Goal: Navigation & Orientation: Understand site structure

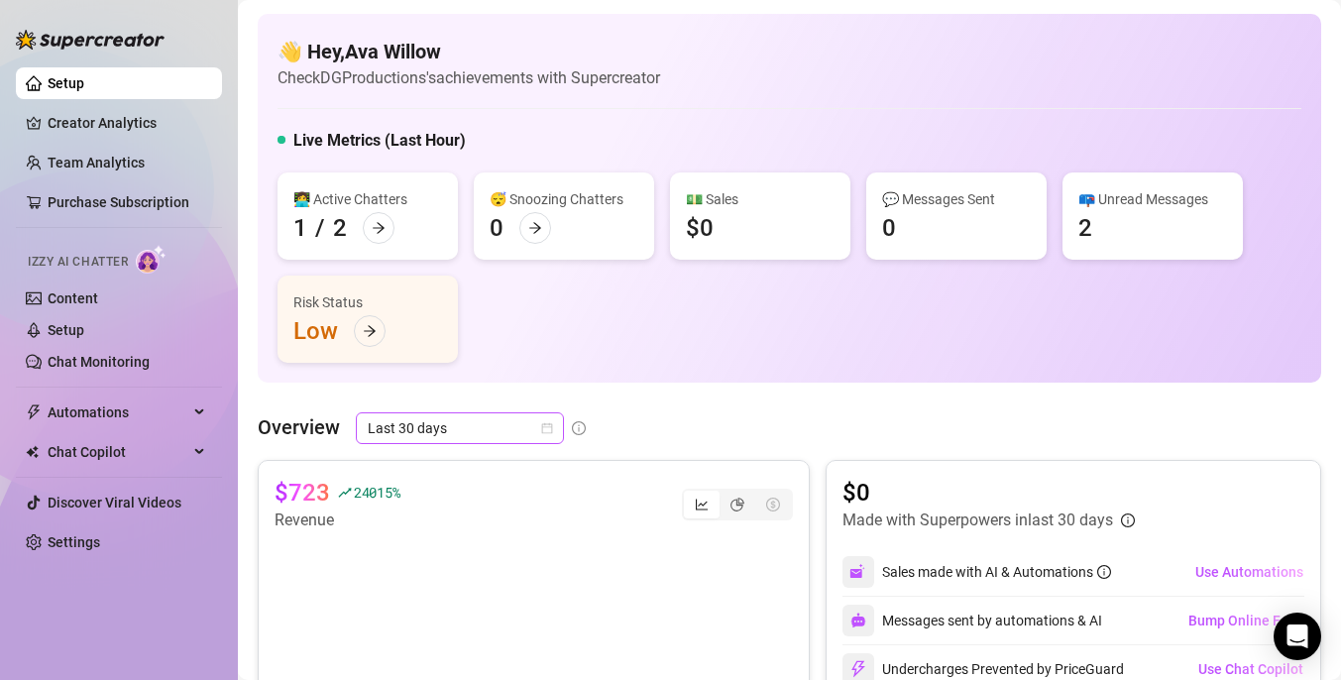
click at [483, 433] on span "Last 30 days" at bounding box center [460, 428] width 184 height 30
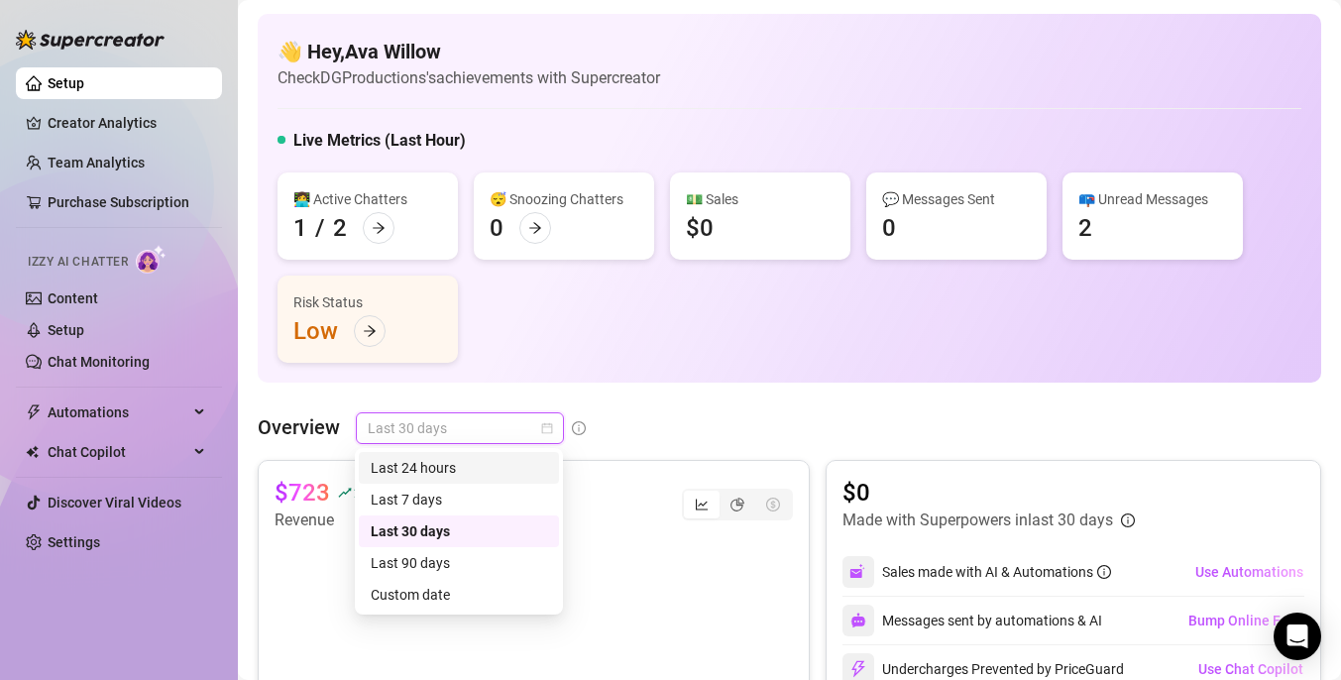
click at [452, 472] on div "Last 24 hours" at bounding box center [459, 468] width 176 height 22
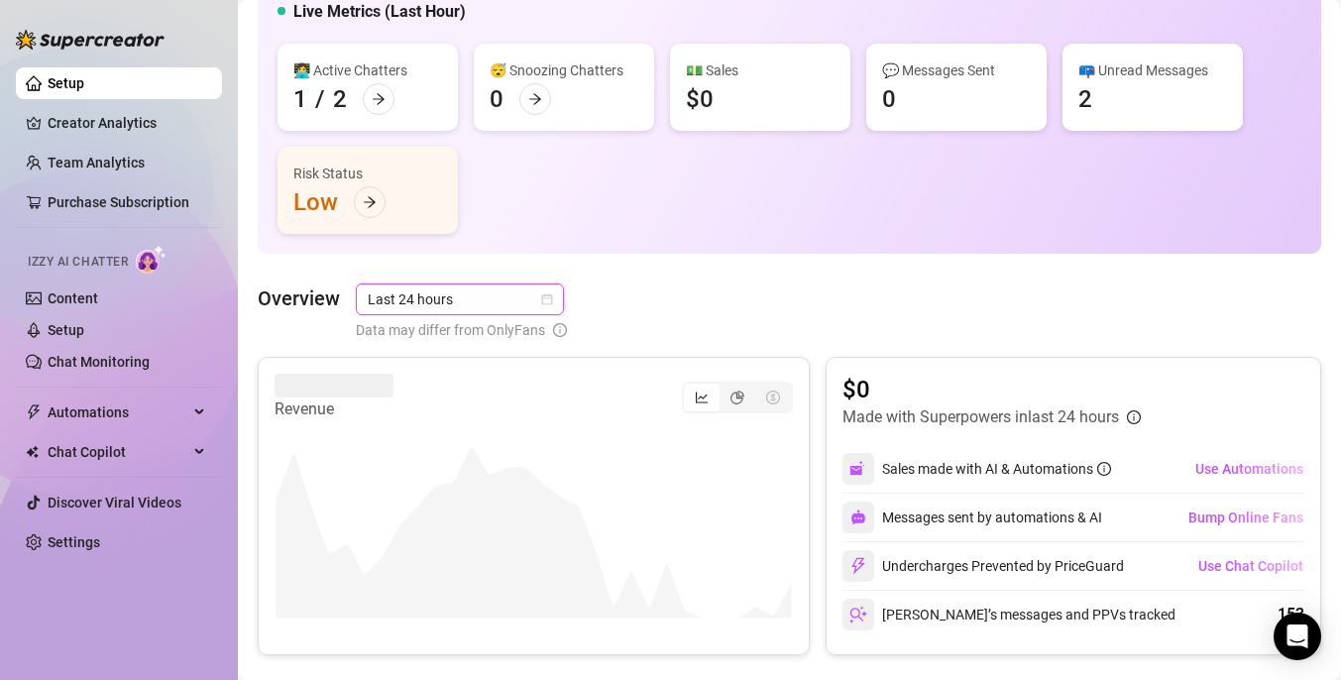
scroll to position [131, 0]
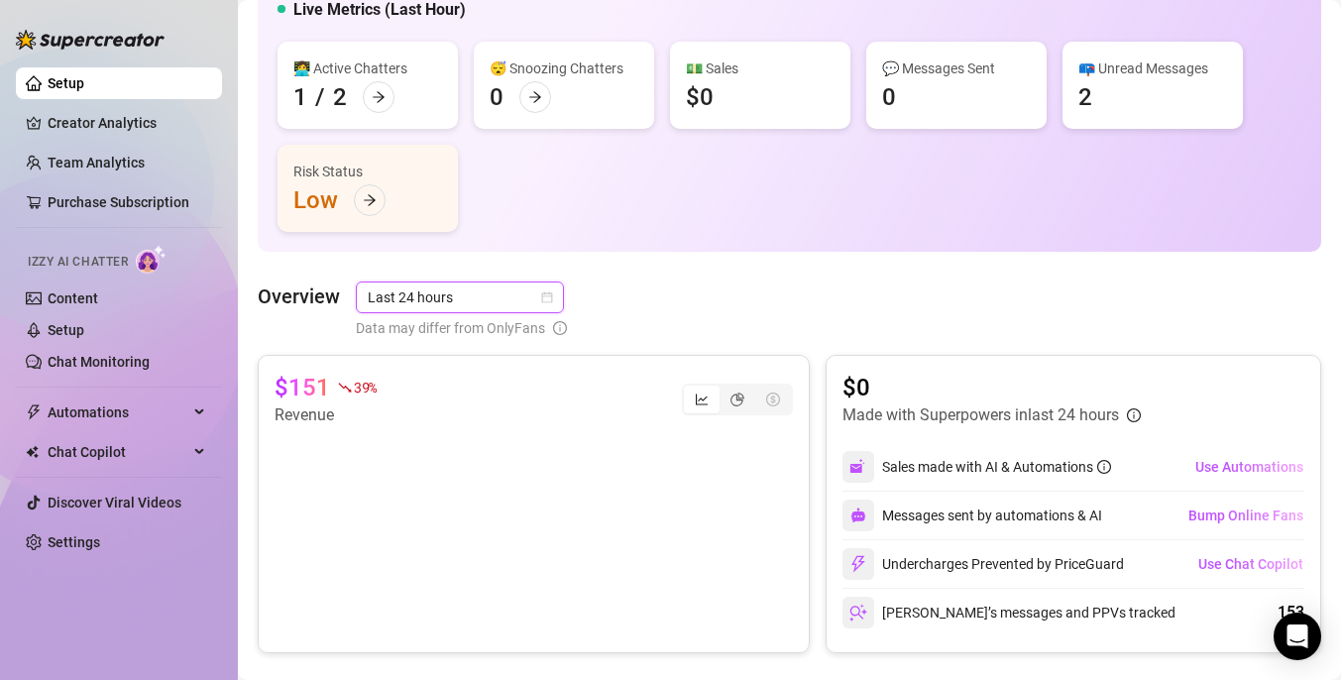
click at [510, 302] on span "Last 24 hours" at bounding box center [460, 297] width 184 height 30
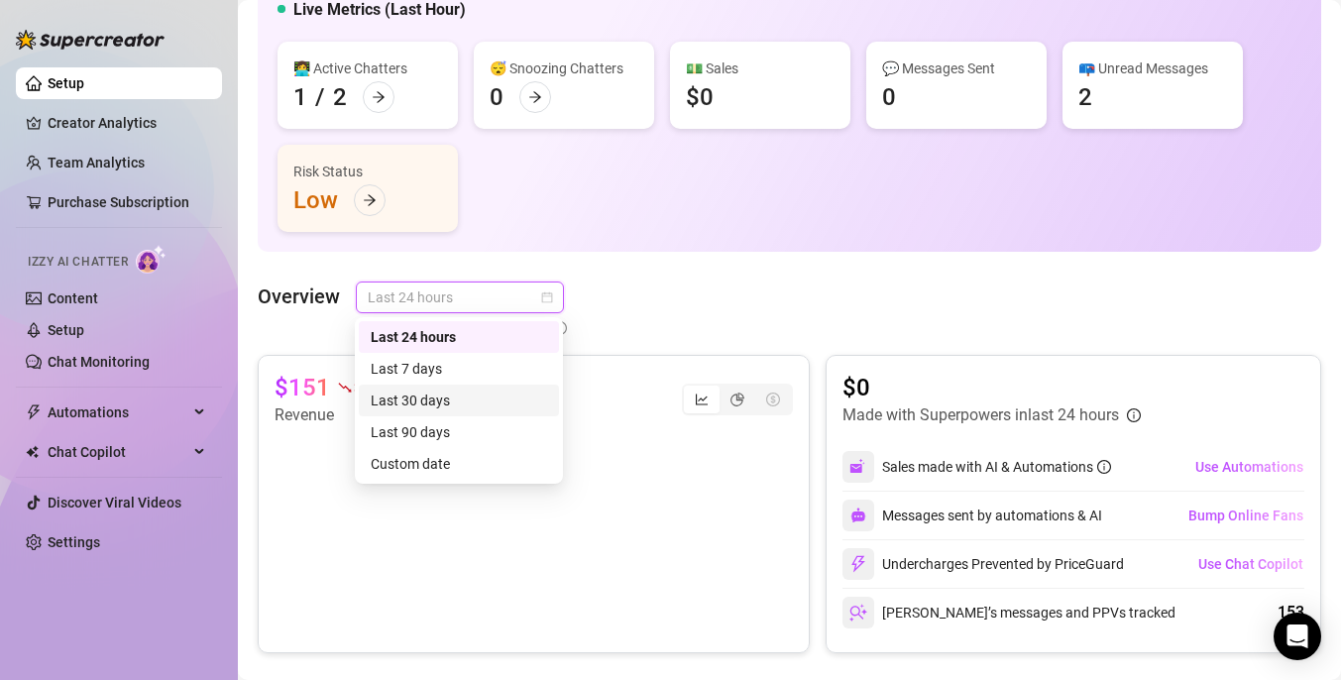
click at [477, 385] on div "Last 30 days" at bounding box center [459, 401] width 200 height 32
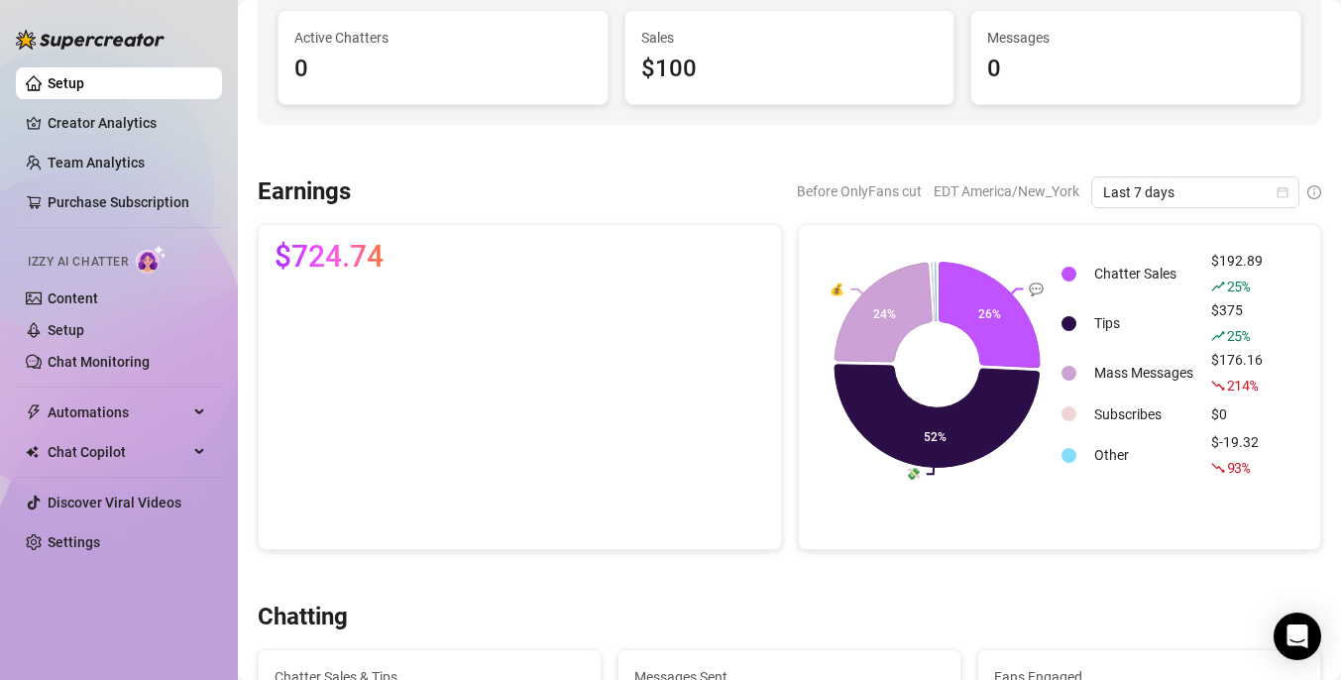
scroll to position [224, 0]
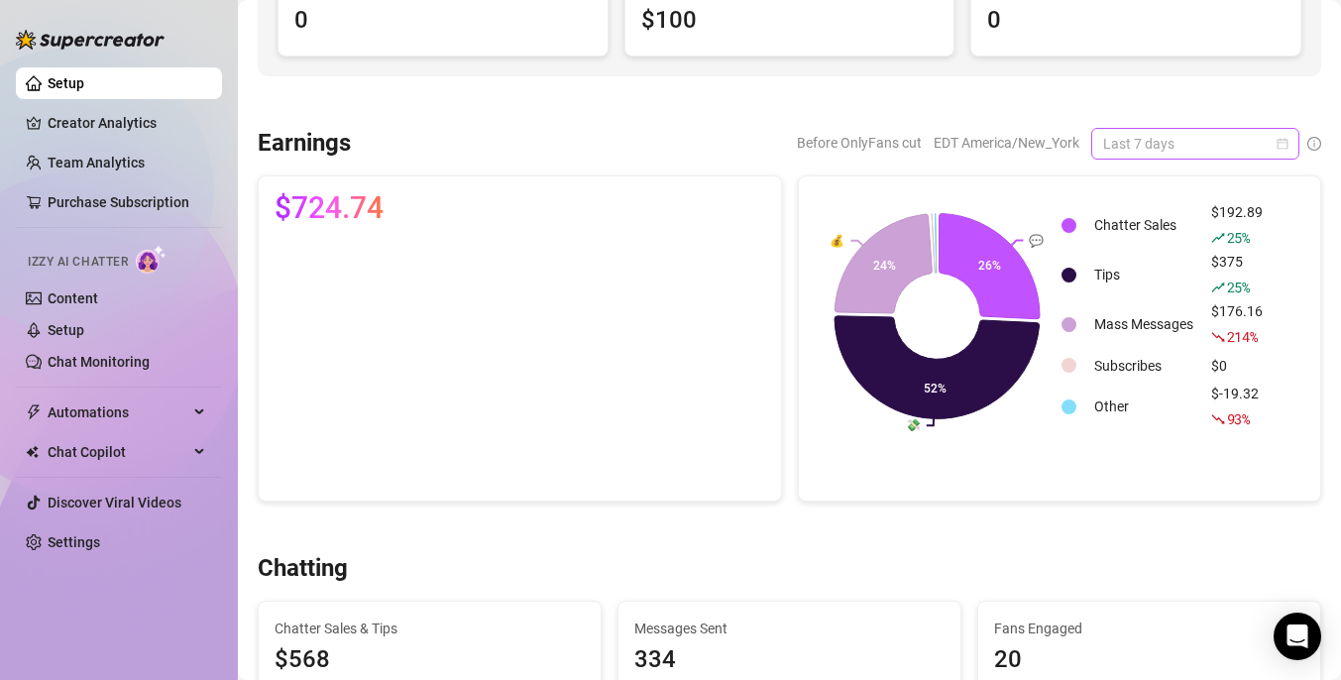
click at [1161, 145] on span "Last 7 days" at bounding box center [1195, 144] width 184 height 30
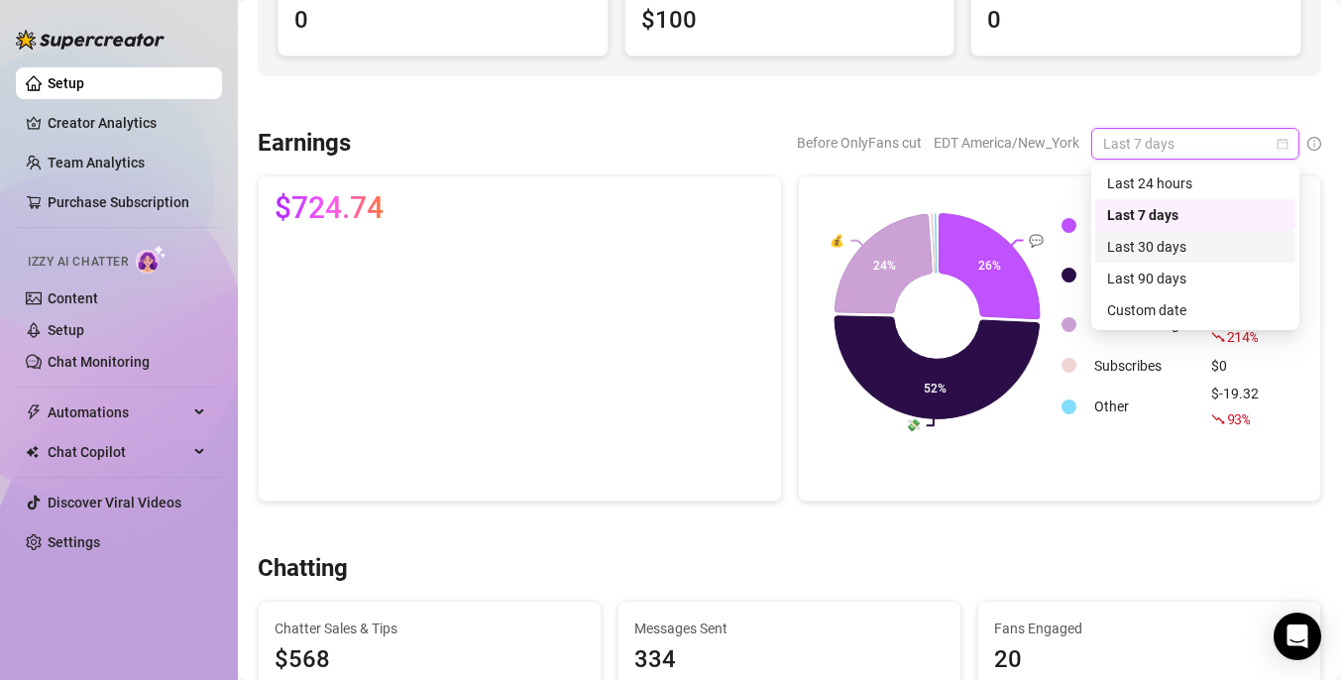
click at [1168, 241] on div "Last 30 days" at bounding box center [1195, 247] width 176 height 22
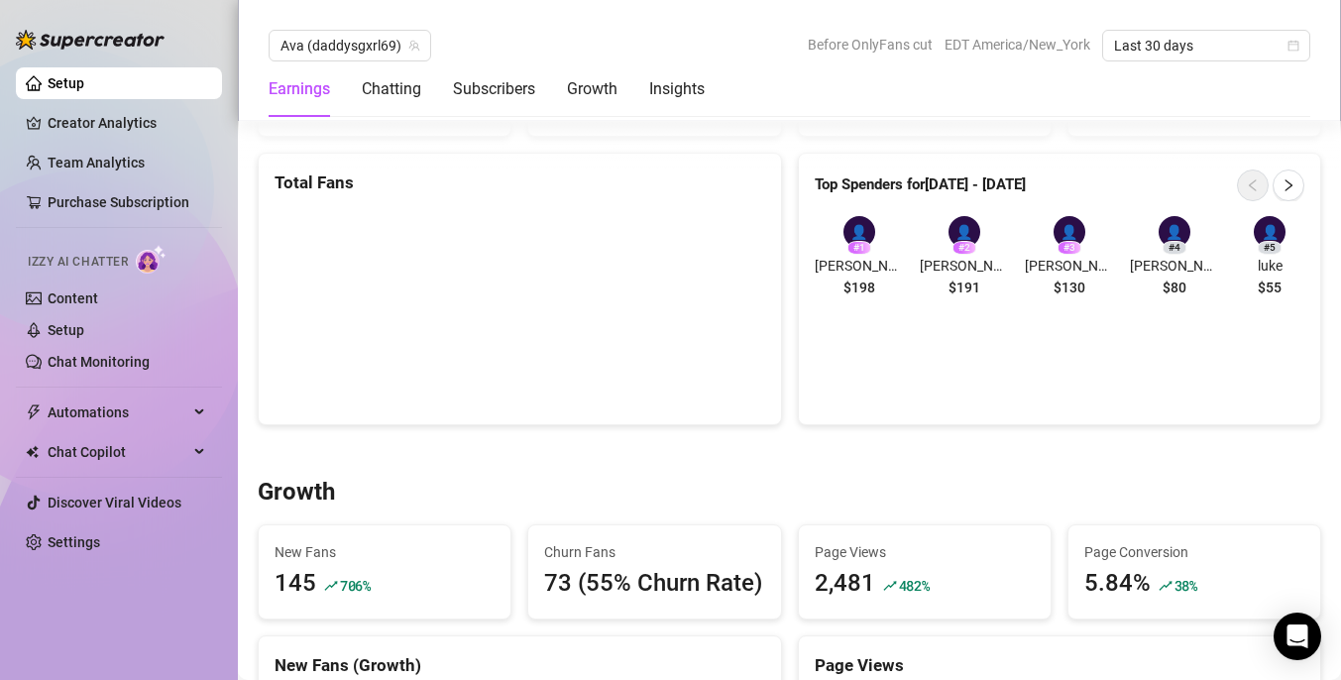
scroll to position [1313, 0]
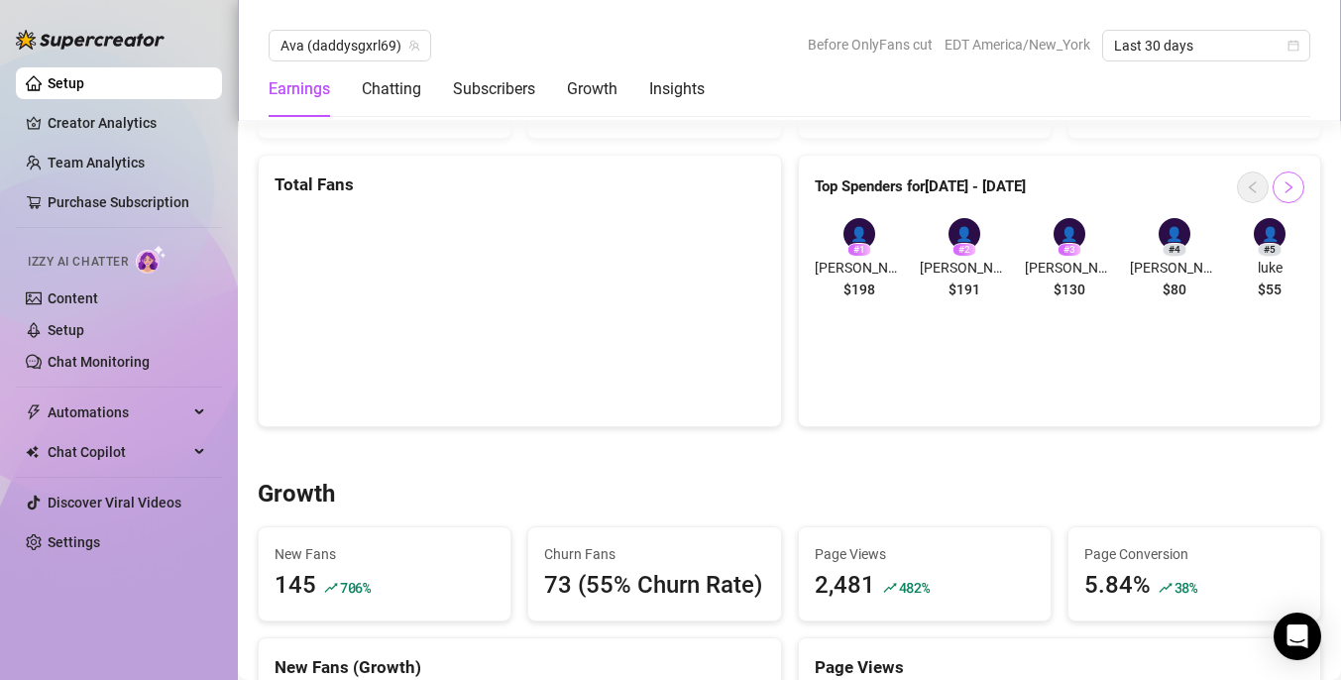
click at [1284, 192] on icon "right" at bounding box center [1288, 187] width 14 height 14
click at [1296, 185] on button "button" at bounding box center [1288, 187] width 32 height 32
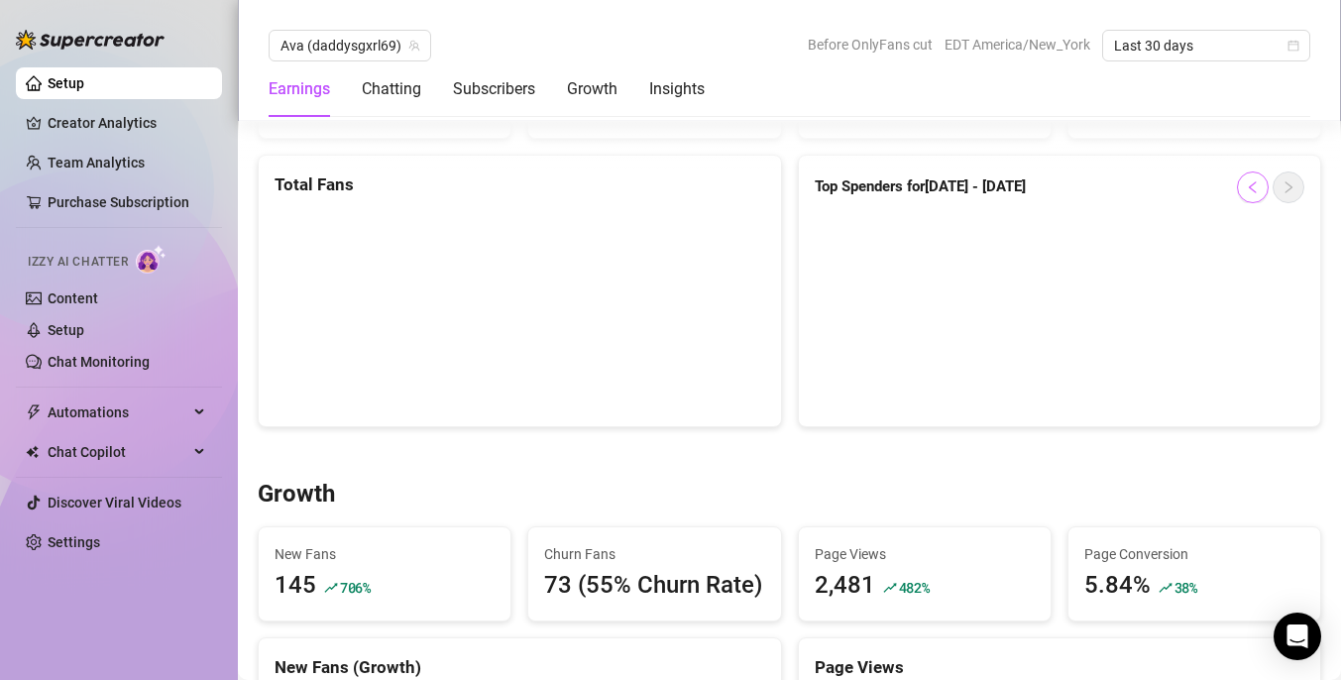
click at [1263, 185] on button "button" at bounding box center [1253, 187] width 32 height 32
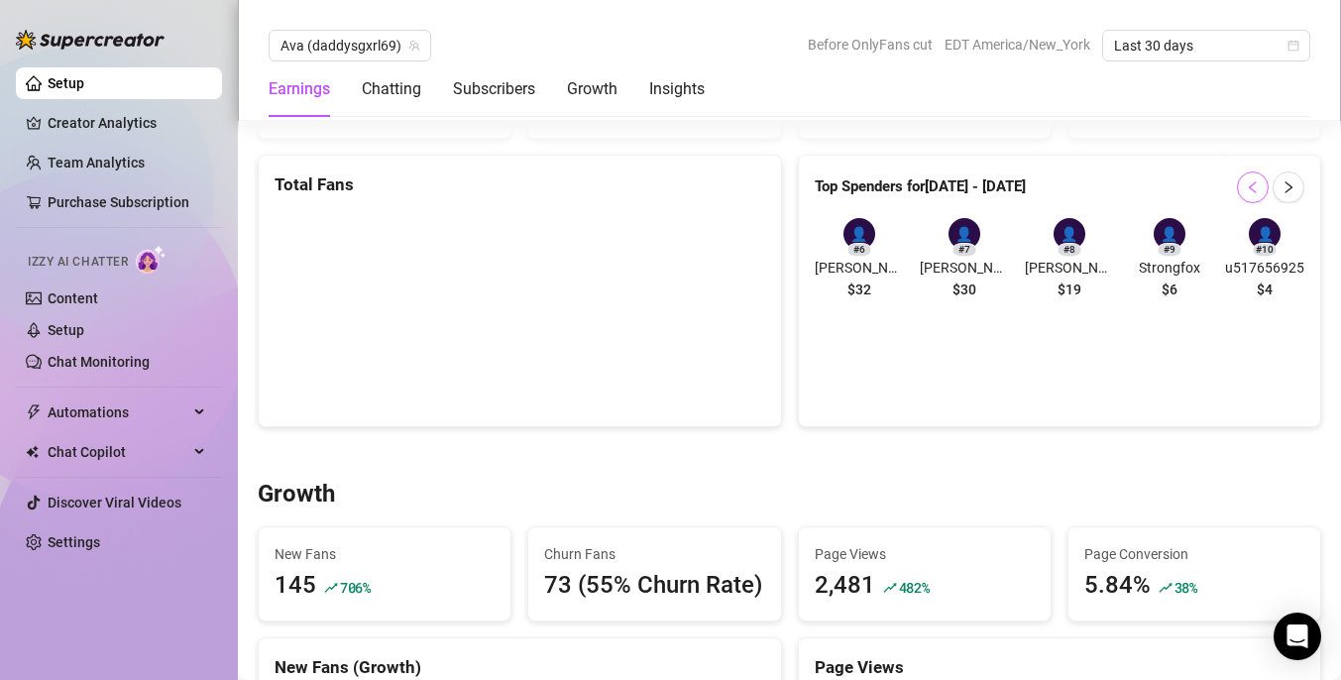
click at [1261, 186] on button "button" at bounding box center [1253, 187] width 32 height 32
click at [84, 91] on link "Setup" at bounding box center [66, 83] width 37 height 16
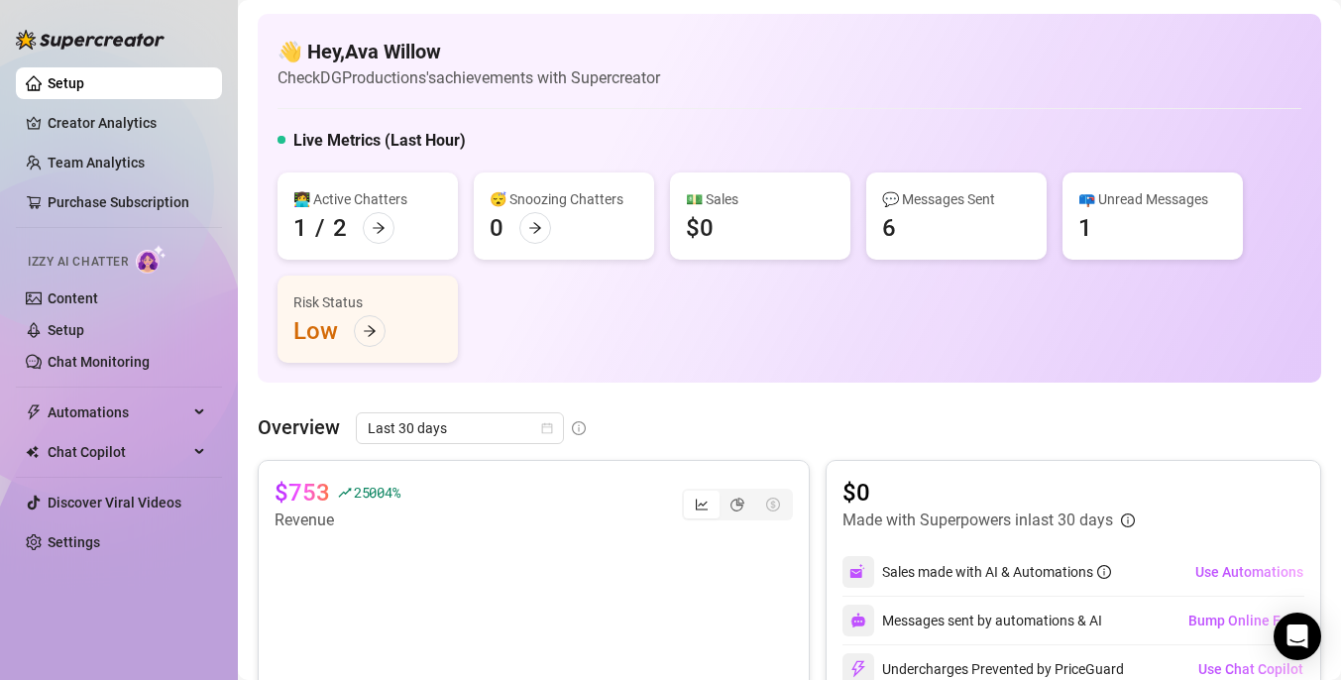
click at [713, 239] on div "💵 Sales $0" at bounding box center [760, 215] width 180 height 87
click at [966, 211] on div "💬 Messages Sent 6" at bounding box center [956, 215] width 180 height 87
click at [1114, 220] on div "📪 Unread Messages 1" at bounding box center [1152, 215] width 180 height 87
click at [555, 220] on div "😴 Snoozing Chatters 0" at bounding box center [564, 215] width 180 height 87
click at [418, 219] on div "👩‍💻 Active Chatters 1 / 2" at bounding box center [367, 215] width 180 height 87
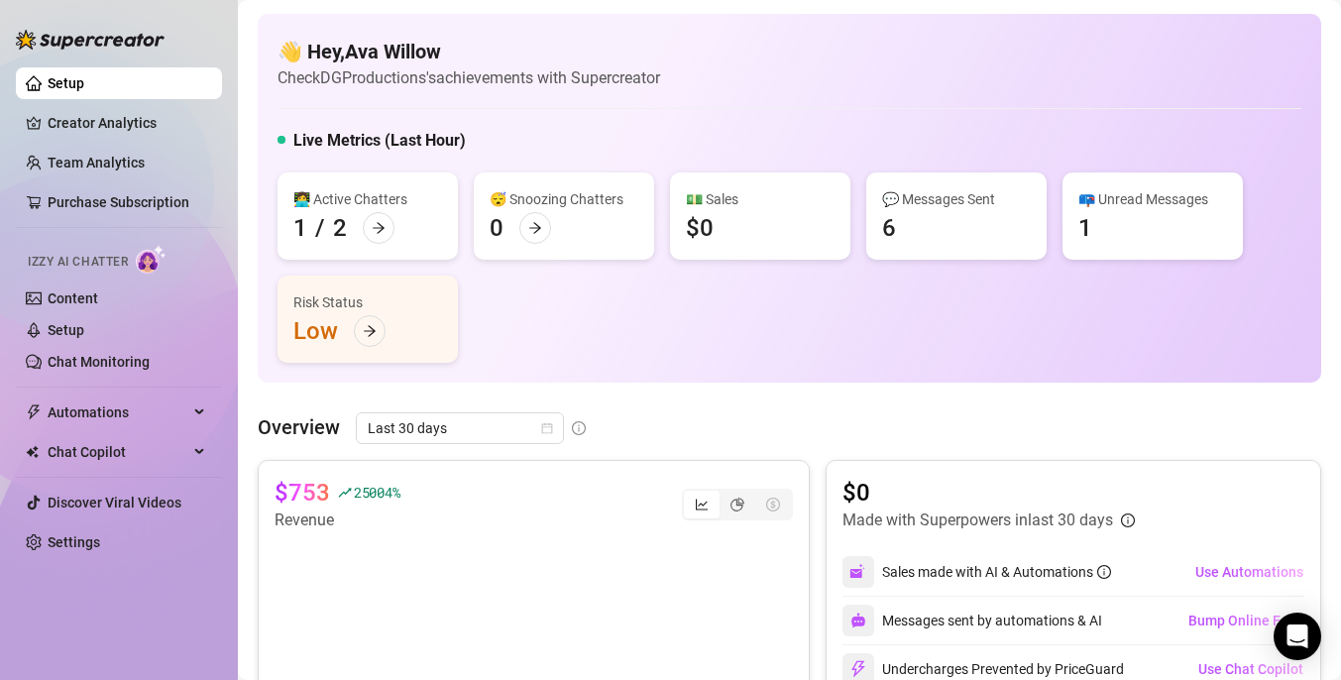
click at [413, 309] on div "Risk Status" at bounding box center [367, 302] width 149 height 22
